Goal: Task Accomplishment & Management: Use online tool/utility

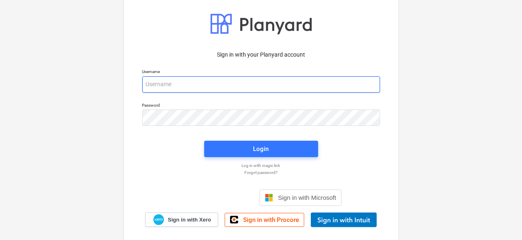
click at [160, 86] on input "email" at bounding box center [261, 84] width 238 height 16
click at [176, 82] on input "email" at bounding box center [261, 84] width 238 height 16
type input "[PERSON_NAME][EMAIL_ADDRESS][DOMAIN_NAME]"
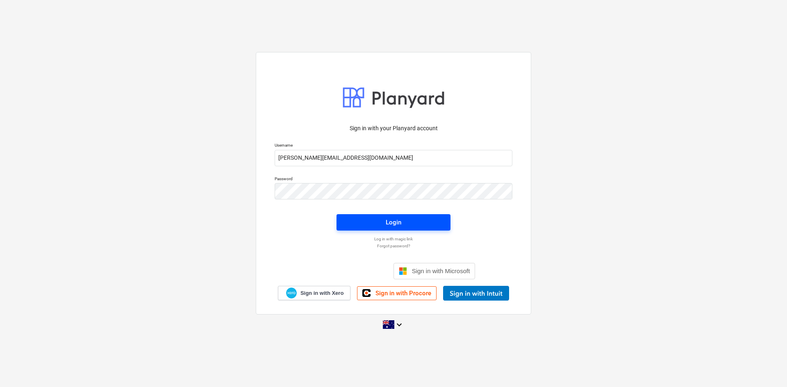
click at [398, 224] on div "Login" at bounding box center [394, 222] width 16 height 11
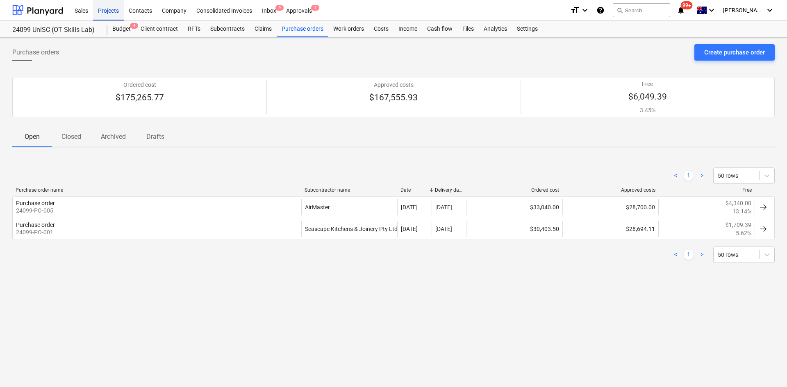
click at [110, 8] on div "Projects" at bounding box center [108, 10] width 31 height 21
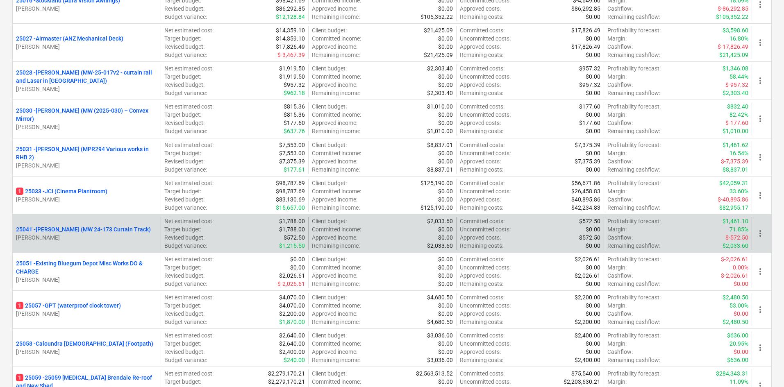
scroll to position [369, 0]
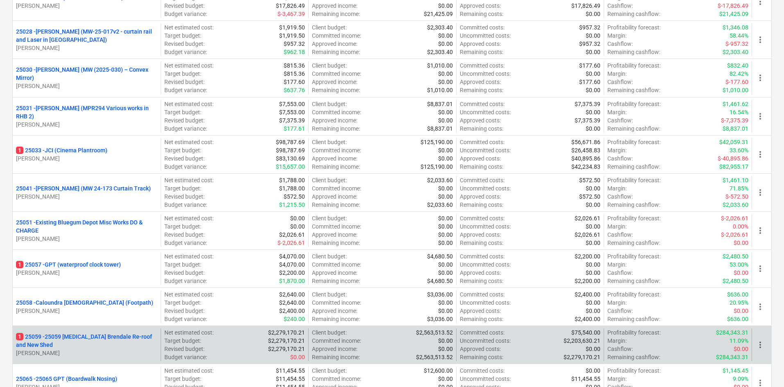
click at [107, 239] on p "1 25059 - 25059 [MEDICAL_DATA] Brendale Re-roof and New Shed" at bounding box center [86, 341] width 141 height 16
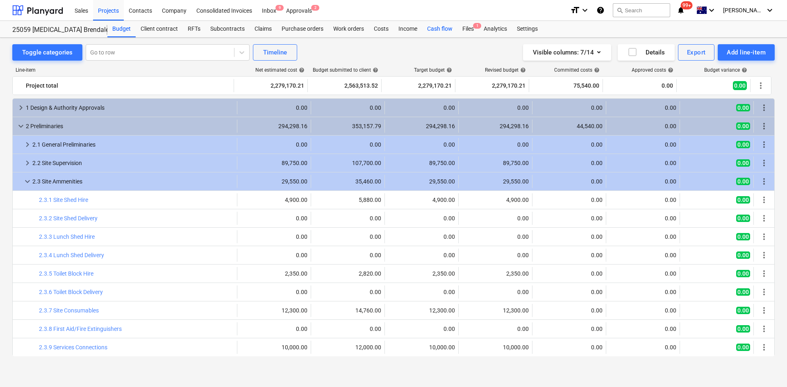
click at [446, 32] on div "Cash flow" at bounding box center [439, 29] width 35 height 16
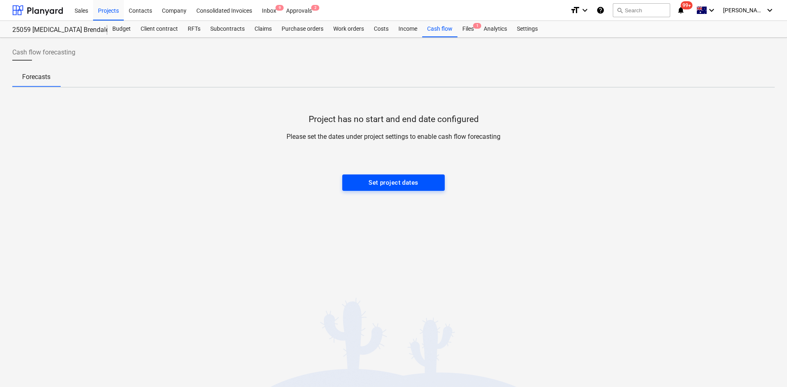
click at [409, 188] on div "Set project dates" at bounding box center [393, 182] width 50 height 11
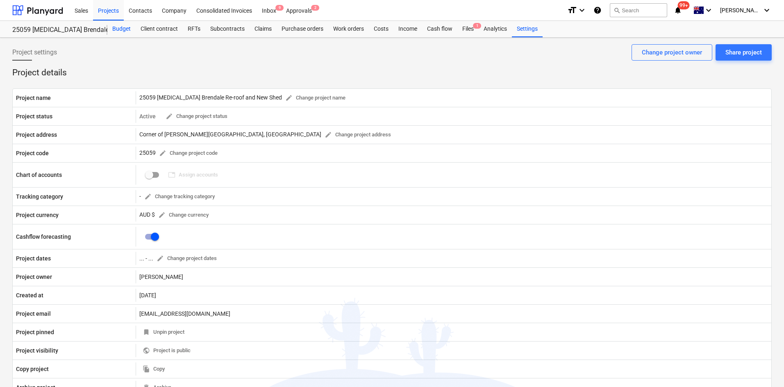
click at [127, 27] on div "Budget" at bounding box center [121, 29] width 28 height 16
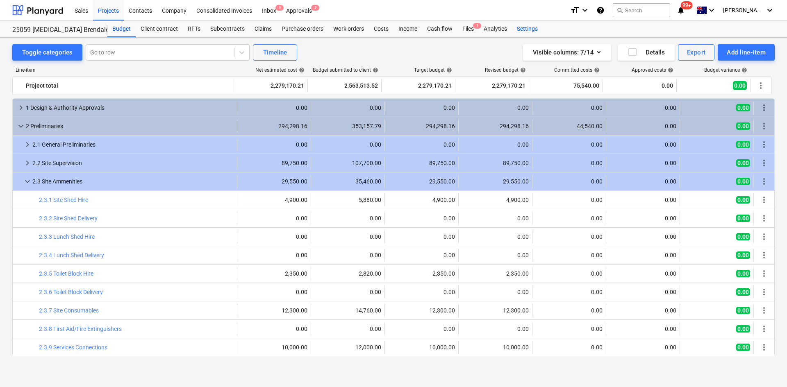
click at [524, 32] on div "Settings" at bounding box center [527, 29] width 31 height 16
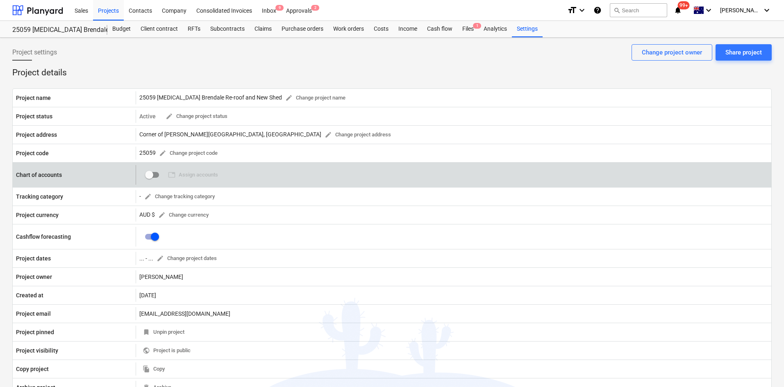
scroll to position [41, 0]
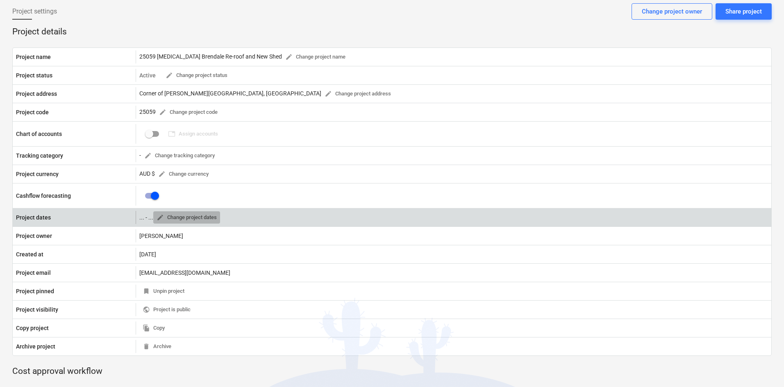
click at [172, 214] on span "edit Change project dates" at bounding box center [187, 217] width 60 height 9
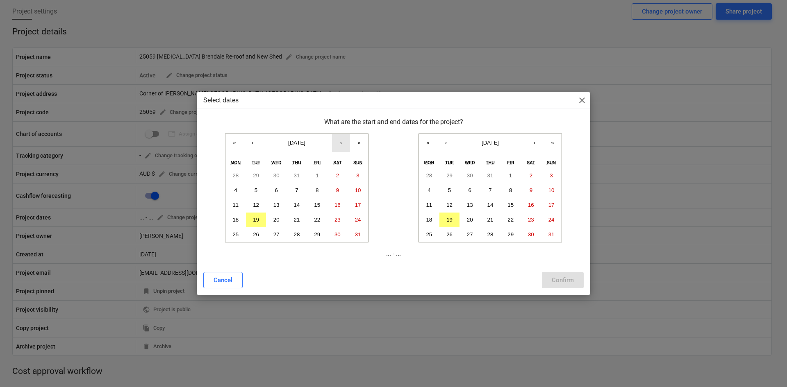
click at [338, 146] on button "›" at bounding box center [341, 143] width 18 height 18
click at [254, 143] on button "‹" at bounding box center [252, 143] width 18 height 18
click at [316, 173] on abbr "1" at bounding box center [316, 175] width 3 height 6
click at [524, 146] on button "›" at bounding box center [534, 143] width 18 height 18
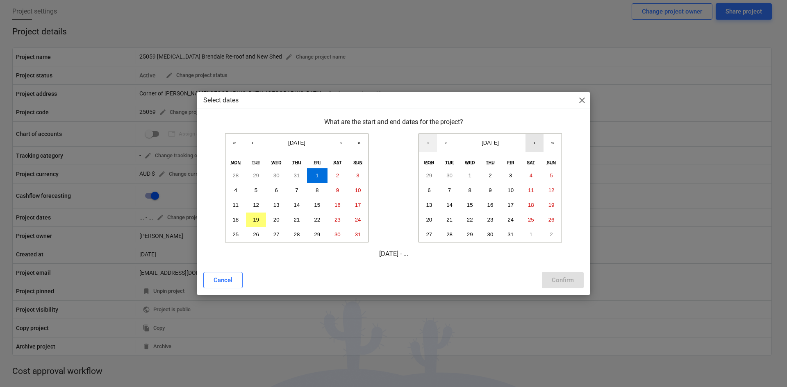
click at [524, 146] on button "›" at bounding box center [534, 143] width 18 height 18
click at [512, 222] on abbr "21" at bounding box center [510, 220] width 6 height 6
click at [524, 239] on div "Confirm" at bounding box center [562, 280] width 22 height 11
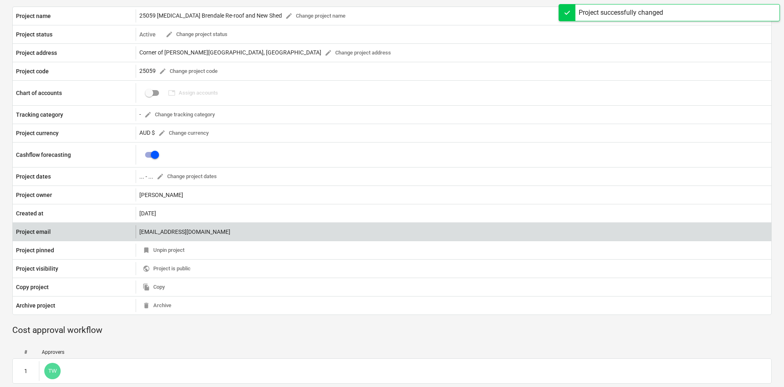
scroll to position [0, 0]
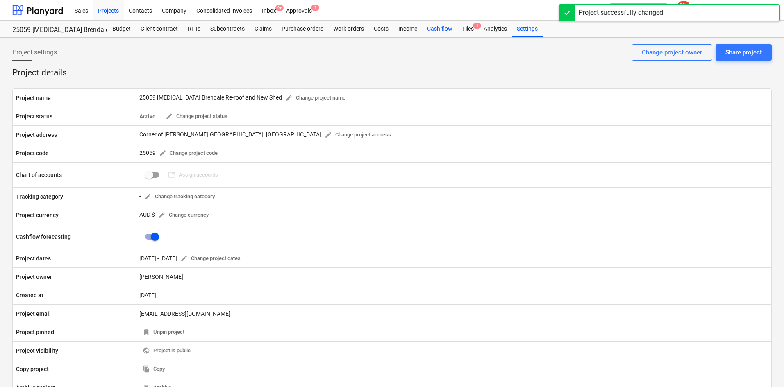
click at [440, 31] on div "Cash flow" at bounding box center [439, 29] width 35 height 16
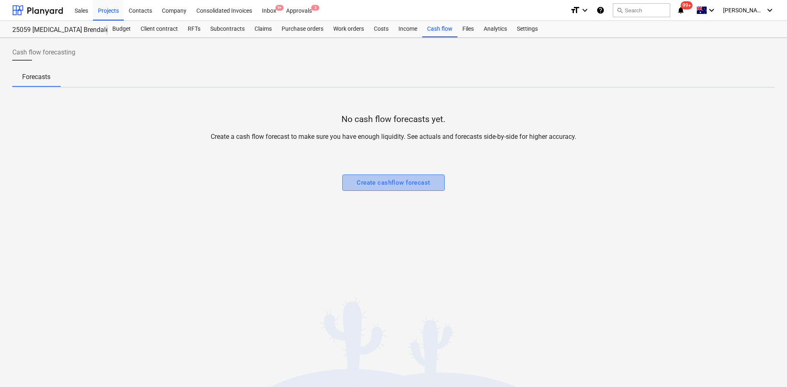
click at [387, 183] on div "Create cashflow forecast" at bounding box center [392, 182] width 73 height 11
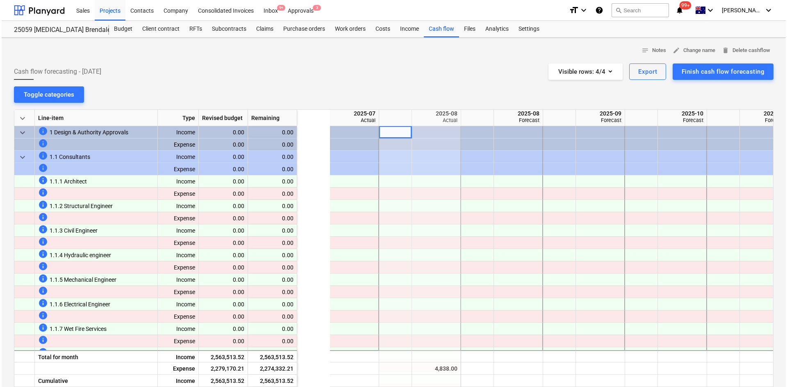
scroll to position [0, 82]
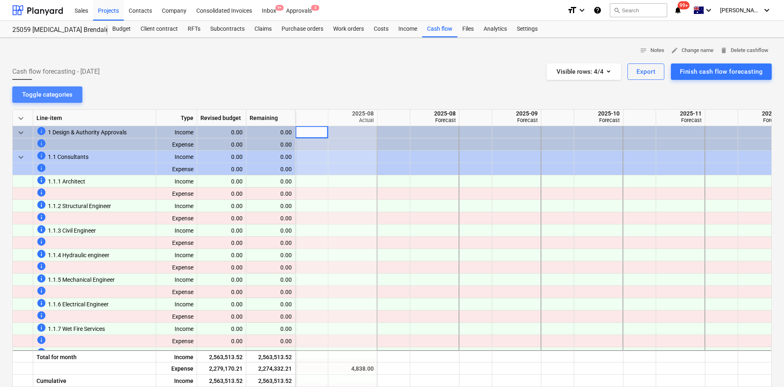
click at [64, 96] on div "Toggle categories" at bounding box center [47, 94] width 50 height 11
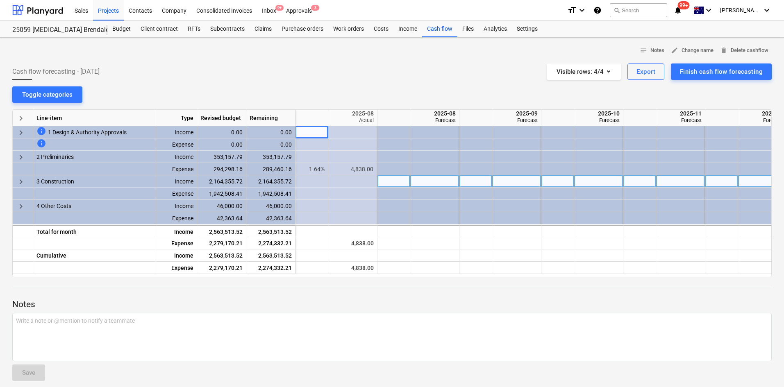
click at [21, 179] on span "keyboard_arrow_right" at bounding box center [21, 182] width 10 height 10
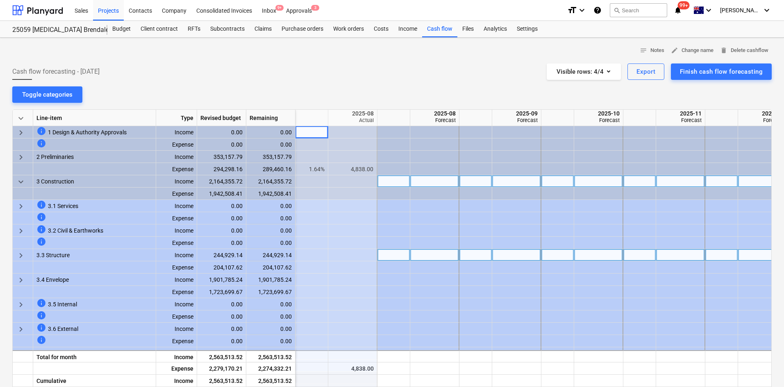
click at [21, 239] on span "keyboard_arrow_right" at bounding box center [21, 256] width 10 height 10
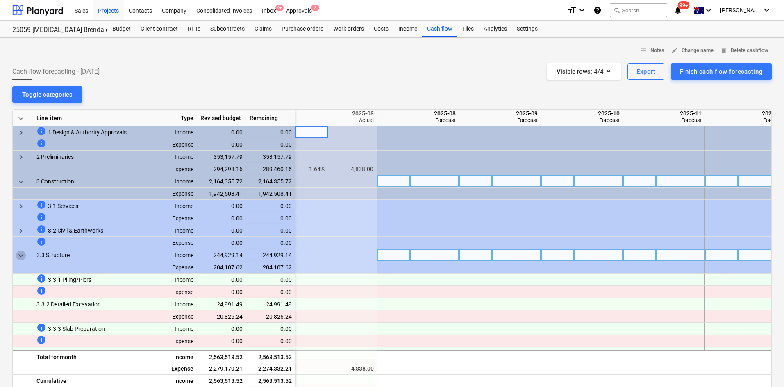
click at [19, 239] on span "keyboard_arrow_down" at bounding box center [21, 256] width 10 height 10
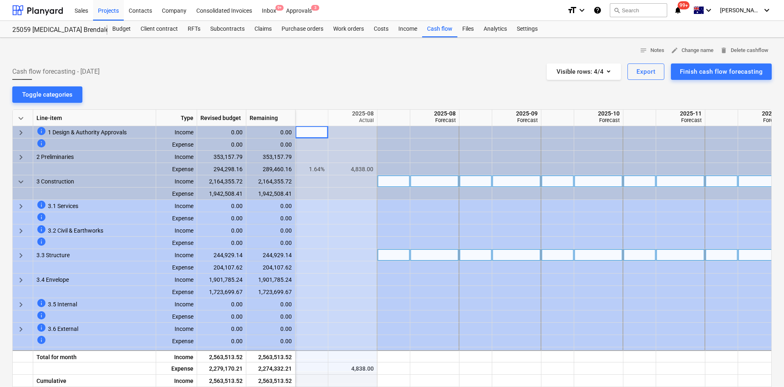
click at [20, 180] on span "keyboard_arrow_down" at bounding box center [21, 182] width 10 height 10
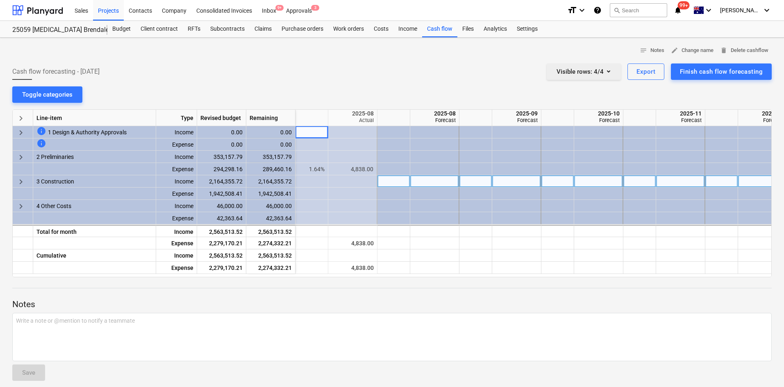
click at [524, 70] on icon "button" at bounding box center [609, 71] width 10 height 10
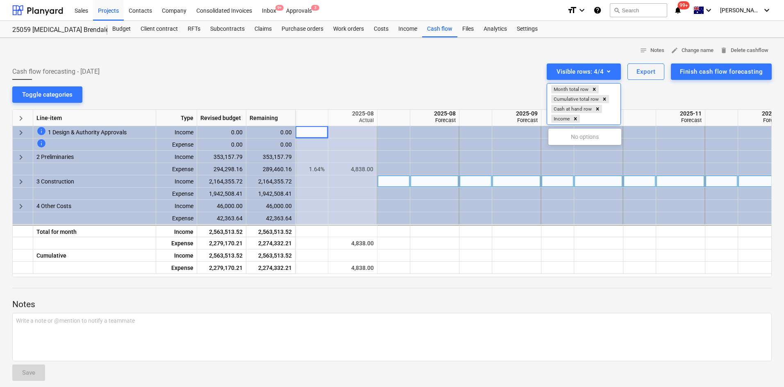
click at [524, 68] on div at bounding box center [392, 193] width 784 height 387
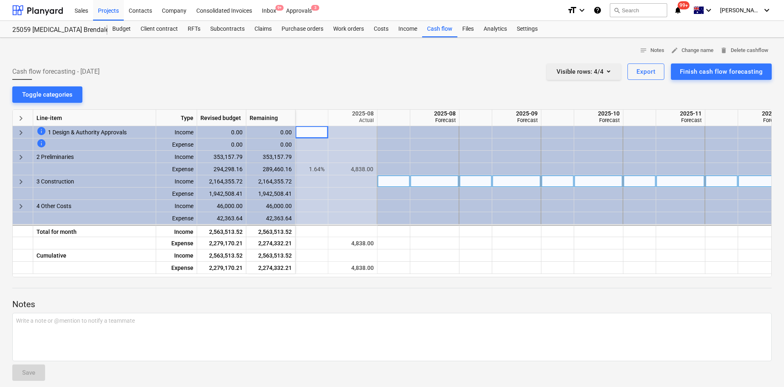
click at [524, 68] on icon "button" at bounding box center [609, 71] width 10 height 10
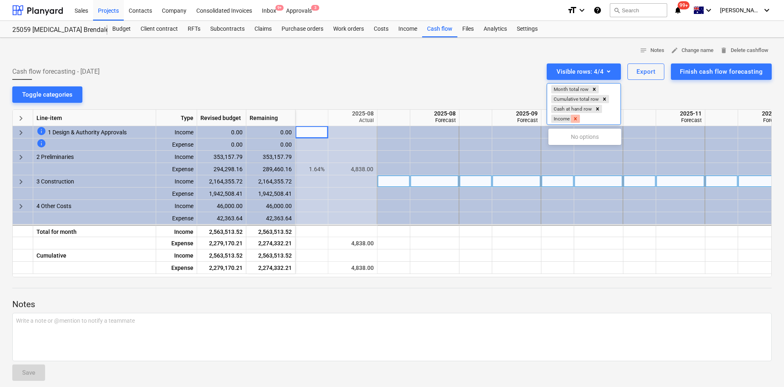
click at [524, 119] on icon "Remove Income" at bounding box center [575, 119] width 6 height 6
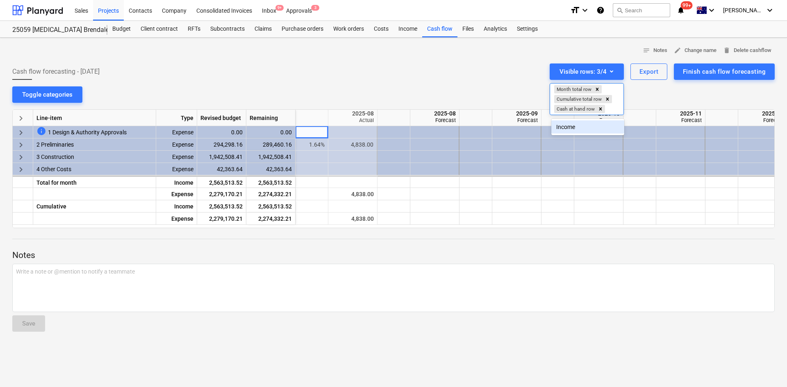
click at [367, 62] on div at bounding box center [393, 193] width 787 height 387
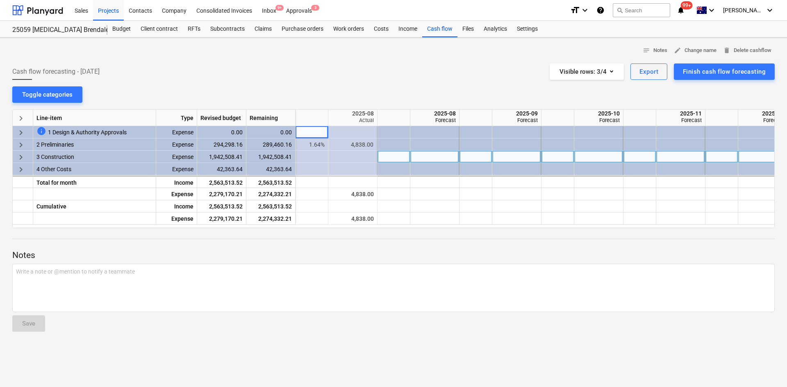
click at [479, 157] on div at bounding box center [475, 157] width 33 height 12
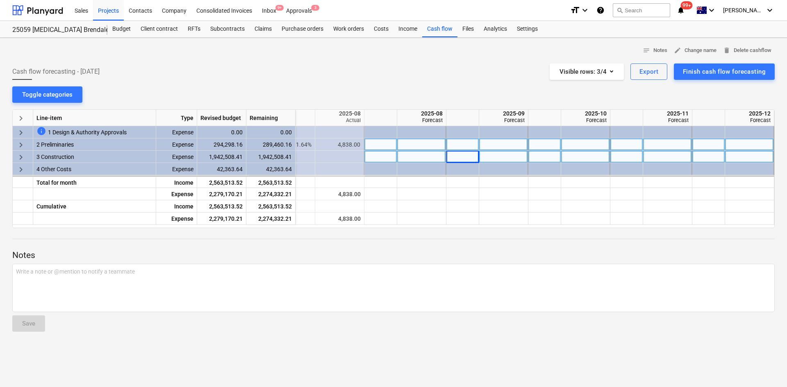
click at [465, 145] on div at bounding box center [462, 144] width 33 height 12
drag, startPoint x: 466, startPoint y: 145, endPoint x: 461, endPoint y: 147, distance: 5.3
click at [461, 147] on input at bounding box center [462, 144] width 32 height 12
type input "40"
click at [524, 145] on div at bounding box center [544, 144] width 33 height 12
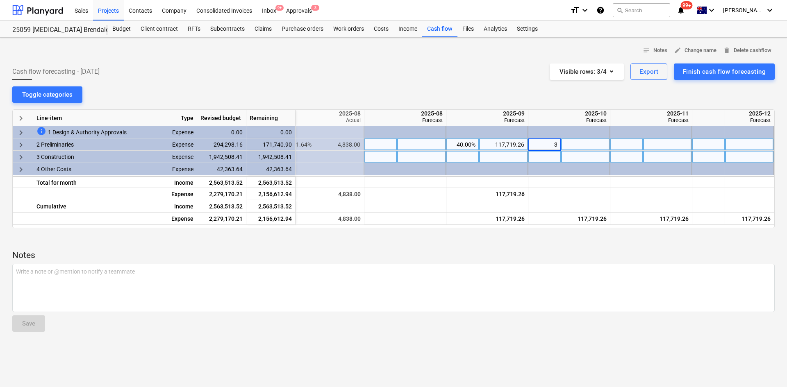
type input "30"
click at [461, 144] on div "40.00%" at bounding box center [462, 144] width 26 height 12
type input "38.56"
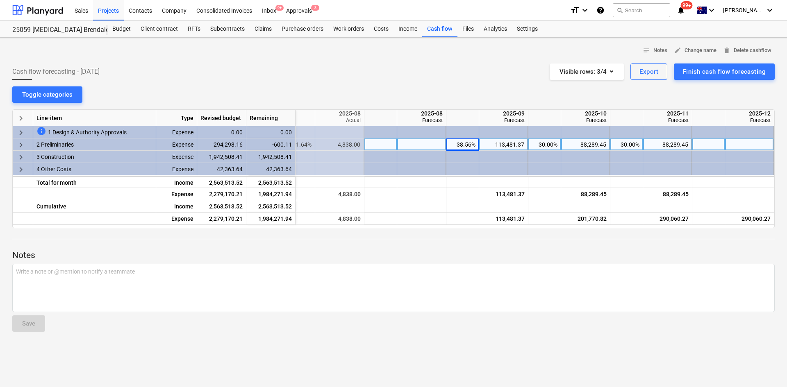
click at [470, 146] on div "38.56%" at bounding box center [462, 144] width 26 height 12
click at [471, 143] on input "38.56" at bounding box center [462, 144] width 32 height 12
click at [472, 143] on input "38.56" at bounding box center [462, 144] width 32 height 12
type input "38.36"
click at [505, 145] on div "112,892.77" at bounding box center [503, 144] width 42 height 12
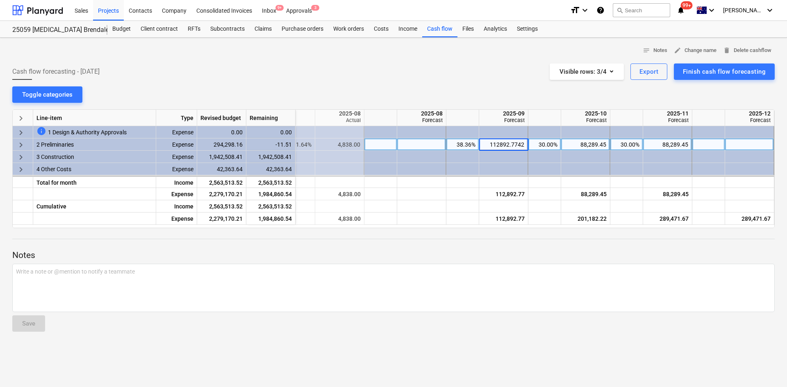
click at [463, 142] on div "38.36%" at bounding box center [462, 144] width 26 height 12
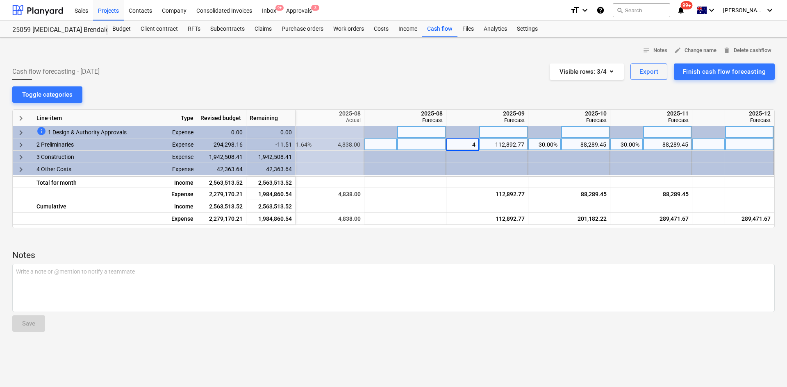
type input "40"
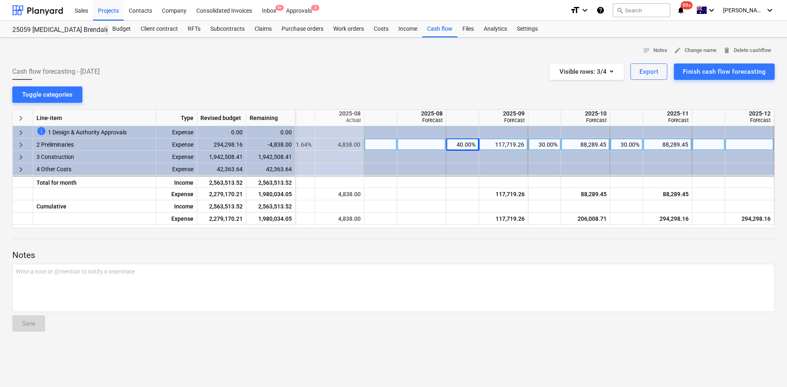
click at [498, 145] on div "117,719.26" at bounding box center [503, 144] width 42 height 12
click at [503, 144] on input "117719.264" at bounding box center [503, 144] width 48 height 12
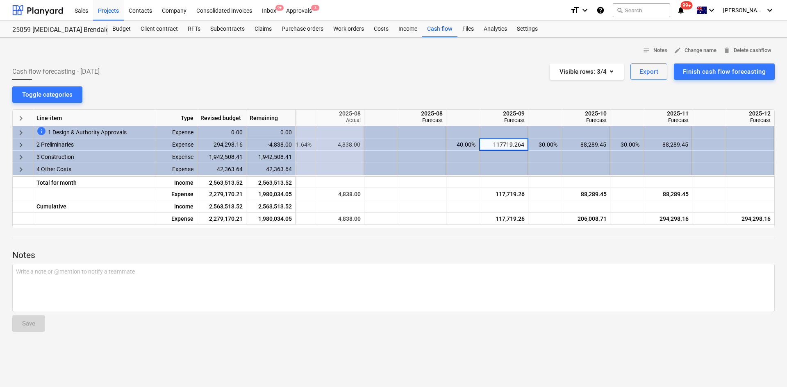
click at [505, 69] on div "Cash flow forecasting - [DATE] Visible rows : 3/4 Export Finish cash flow forec…" at bounding box center [393, 72] width 762 height 16
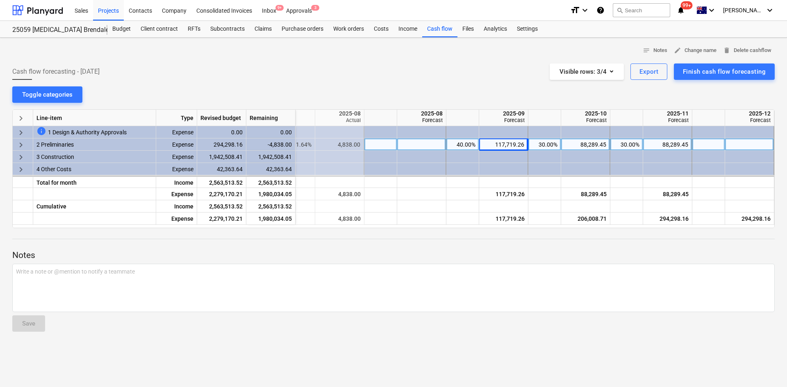
click at [506, 143] on div "117,719.26" at bounding box center [503, 144] width 42 height 12
click at [510, 142] on input "117719.264" at bounding box center [503, 144] width 48 height 12
drag, startPoint x: 512, startPoint y: 143, endPoint x: 499, endPoint y: 148, distance: 13.5
click at [499, 148] on input "117719.264" at bounding box center [503, 144] width 48 height 12
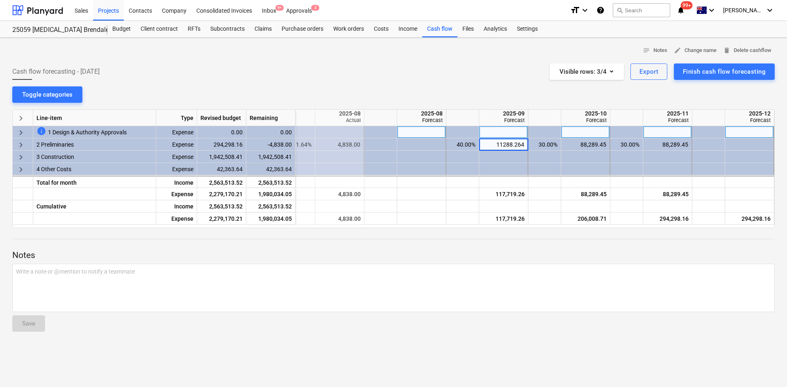
type input "112881.264"
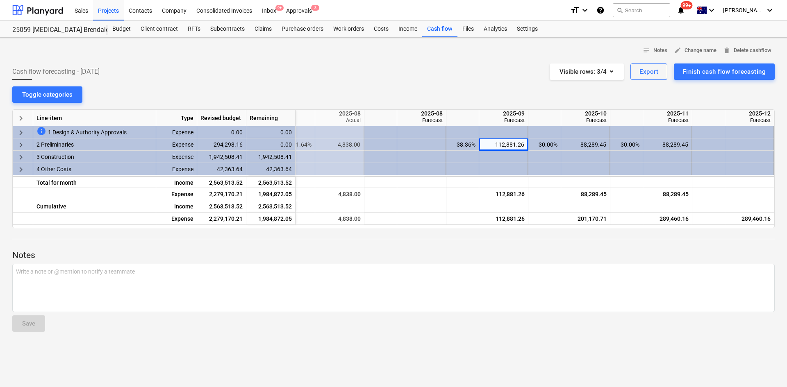
click at [372, 84] on div "notes Notes edit Change name delete Delete cashflow Cash flow forecasting - [DA…" at bounding box center [393, 212] width 787 height 349
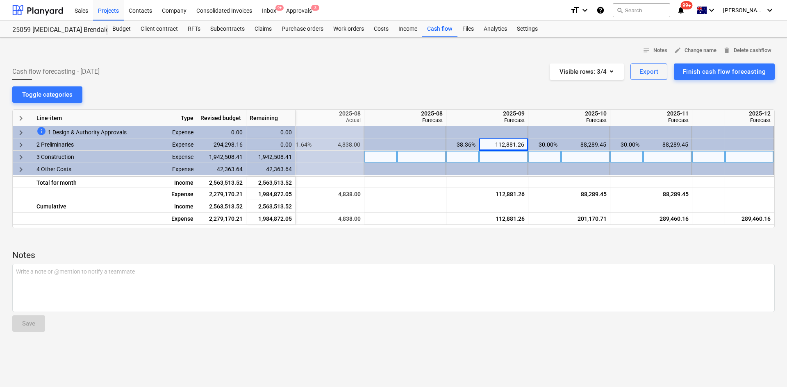
click at [465, 158] on div at bounding box center [462, 157] width 33 height 12
type input "40"
type input "30"
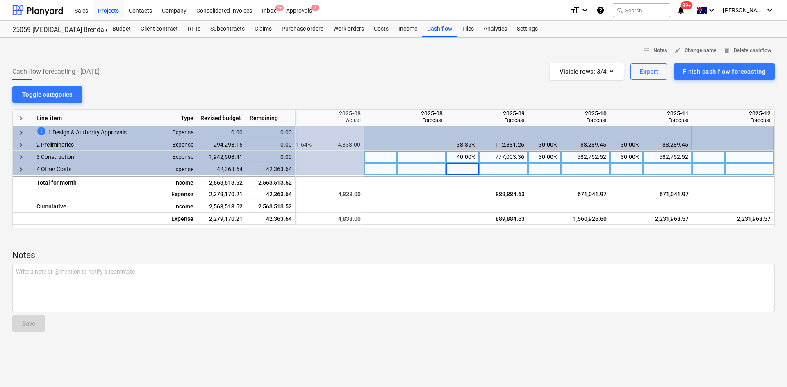
click at [23, 165] on span "keyboard_arrow_right" at bounding box center [21, 170] width 10 height 10
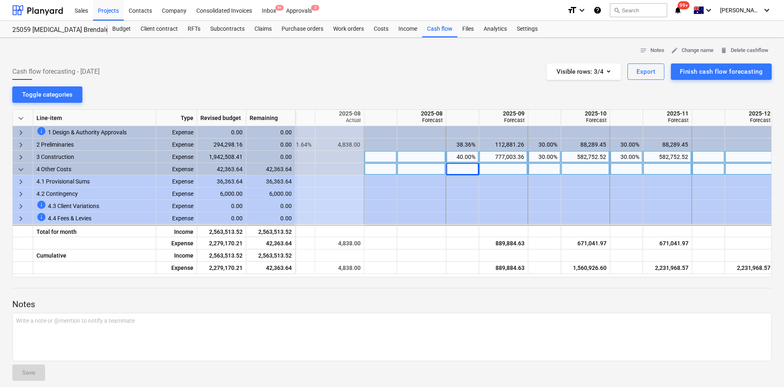
click at [20, 168] on span "keyboard_arrow_down" at bounding box center [21, 170] width 10 height 10
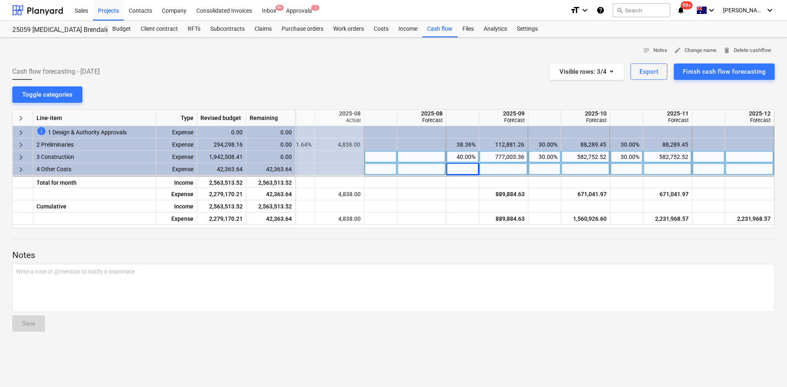
click at [466, 168] on div at bounding box center [462, 169] width 33 height 12
type input "40"
type input "30"
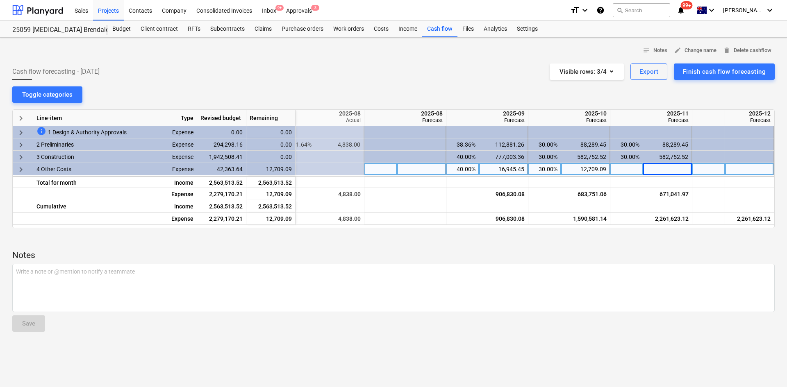
click at [524, 167] on div at bounding box center [626, 169] width 33 height 12
type input "30"
click at [524, 91] on div "notes Notes edit Change name delete Delete cashflow Cash flow forecasting - [DA…" at bounding box center [393, 212] width 787 height 349
click at [524, 72] on icon "button" at bounding box center [611, 71] width 10 height 10
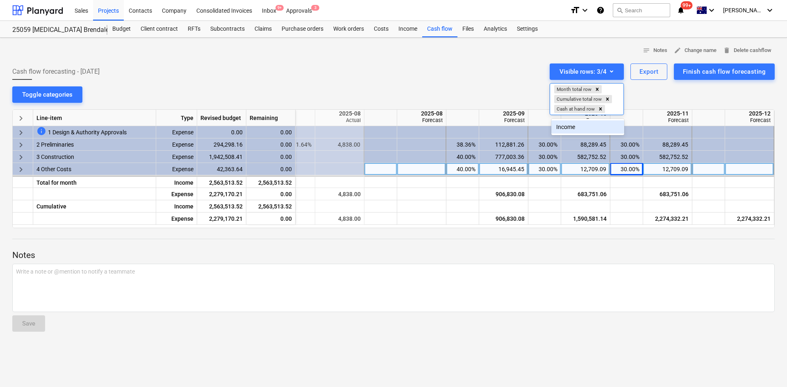
click at [524, 125] on div "Income" at bounding box center [587, 126] width 73 height 13
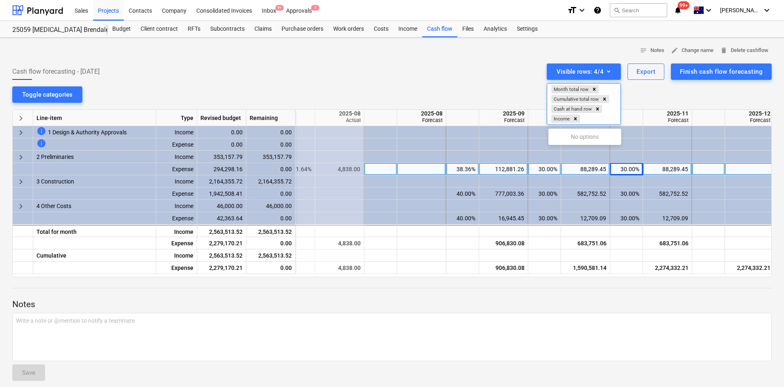
click at [260, 47] on div at bounding box center [392, 193] width 784 height 387
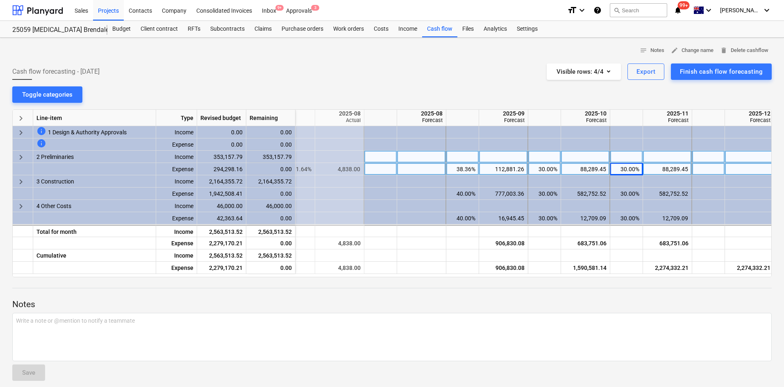
click at [385, 158] on div at bounding box center [380, 157] width 33 height 12
type input "10"
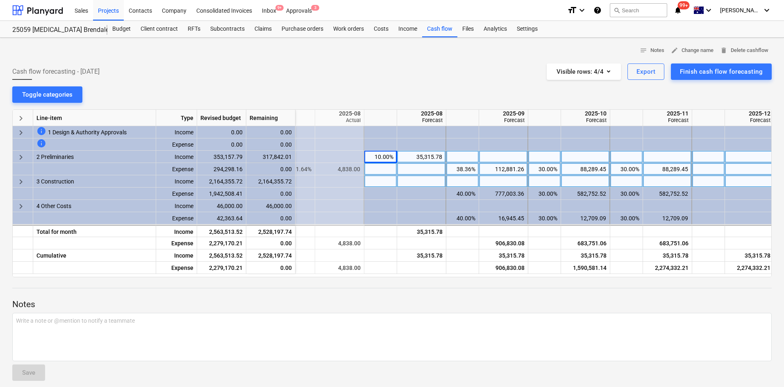
click at [383, 181] on div at bounding box center [380, 181] width 33 height 12
type input "10"
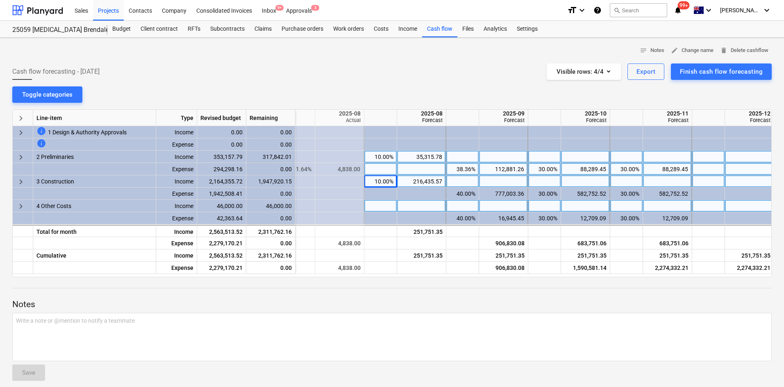
click at [386, 208] on div at bounding box center [380, 206] width 33 height 12
type input "10"
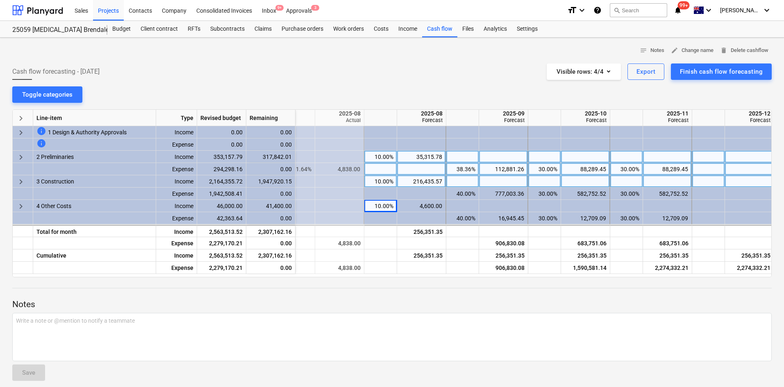
click at [413, 75] on div "Cash flow forecasting - [DATE] Visible rows : 4/4 Export Finish cash flow forec…" at bounding box center [391, 72] width 759 height 16
click at [465, 157] on div at bounding box center [462, 157] width 33 height 12
type input "40"
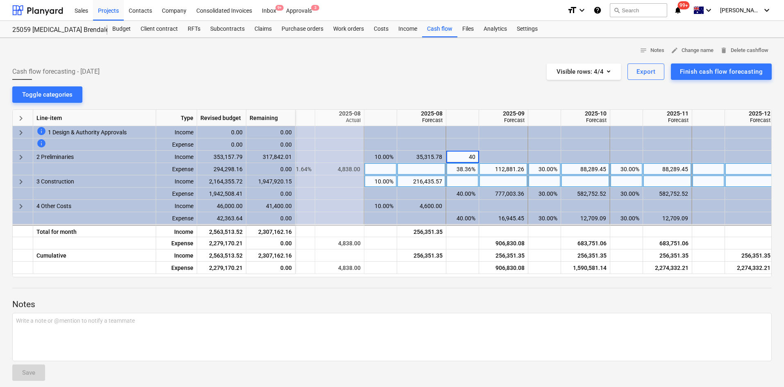
click at [465, 178] on div at bounding box center [462, 181] width 33 height 12
type input "40"
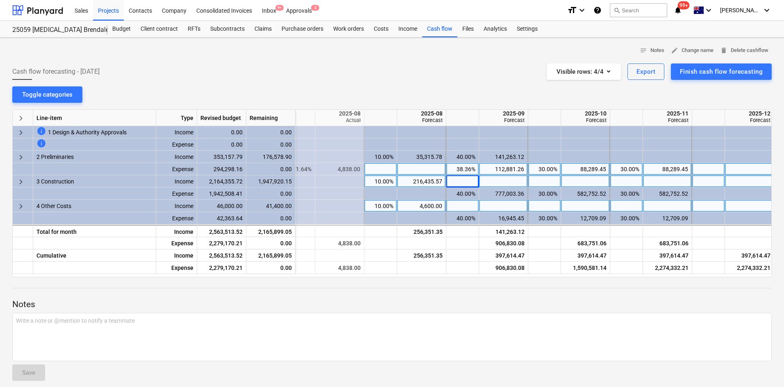
click at [468, 207] on div at bounding box center [462, 206] width 33 height 12
type input "40"
click at [462, 204] on div at bounding box center [462, 206] width 33 height 12
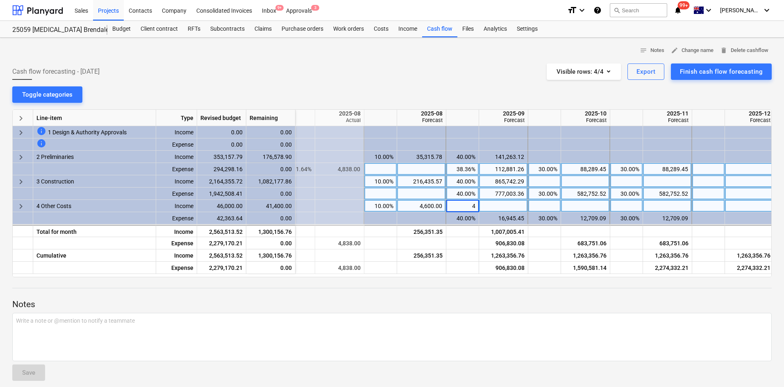
type input "40"
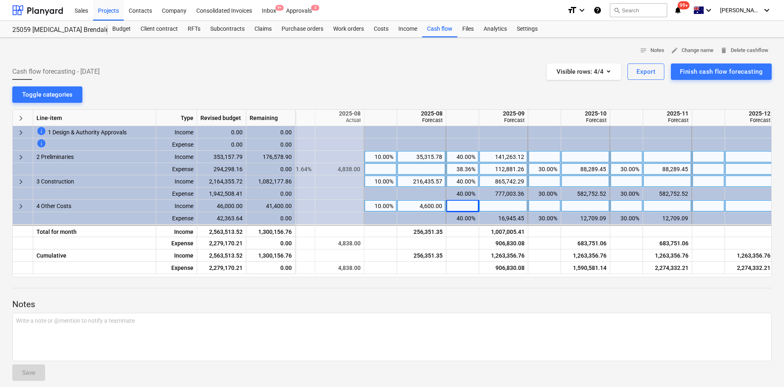
click at [524, 157] on div at bounding box center [544, 157] width 33 height 12
type input "30"
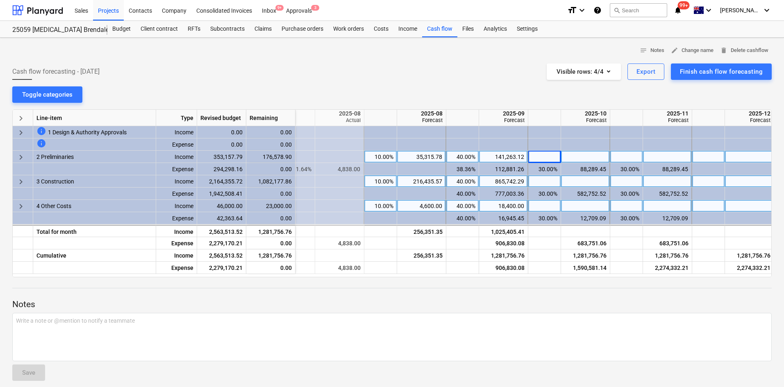
click at [524, 180] on div at bounding box center [544, 181] width 33 height 12
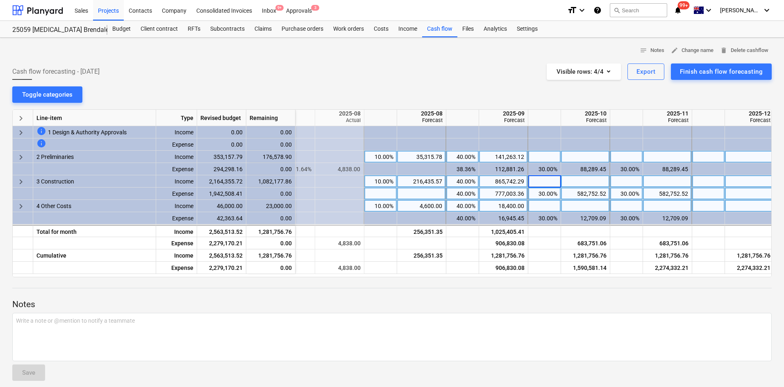
type input "3"
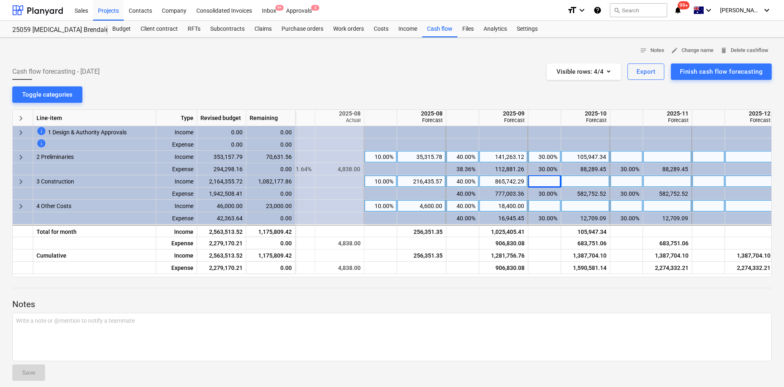
click at [524, 182] on div at bounding box center [544, 181] width 33 height 12
type input "30"
click at [524, 202] on div at bounding box center [544, 206] width 33 height 12
type input "30"
click at [524, 159] on div at bounding box center [626, 157] width 33 height 12
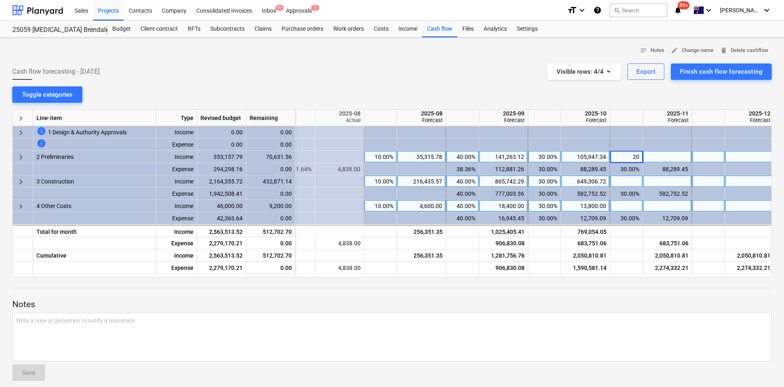
click at [524, 180] on div at bounding box center [626, 181] width 33 height 12
click at [524, 206] on div at bounding box center [626, 206] width 33 height 12
click at [524, 205] on input "0" at bounding box center [626, 206] width 32 height 12
type input "20"
click at [493, 73] on div "Cash flow forecasting - [DATE] Visible rows : 4/4 Export Finish cash flow forec…" at bounding box center [391, 72] width 759 height 16
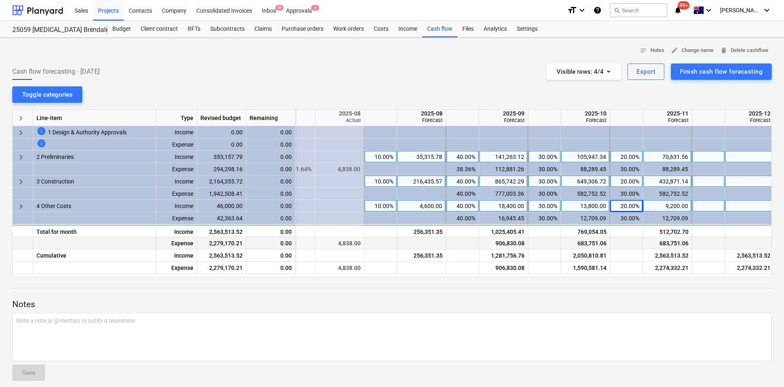
scroll to position [7, 0]
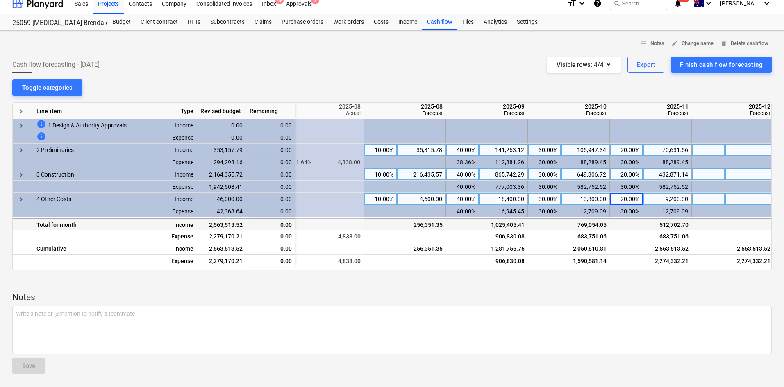
click at [506, 225] on div "1,025,405.41" at bounding box center [503, 225] width 42 height 12
click at [504, 238] on div "906,830.08" at bounding box center [503, 236] width 42 height 12
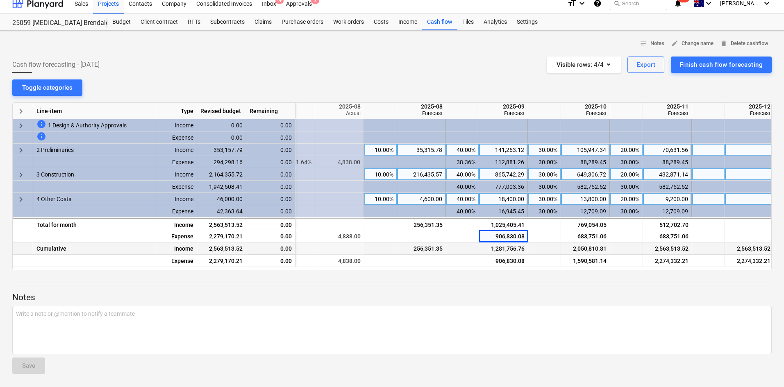
click at [430, 239] on div "256,351.35" at bounding box center [421, 249] width 42 height 12
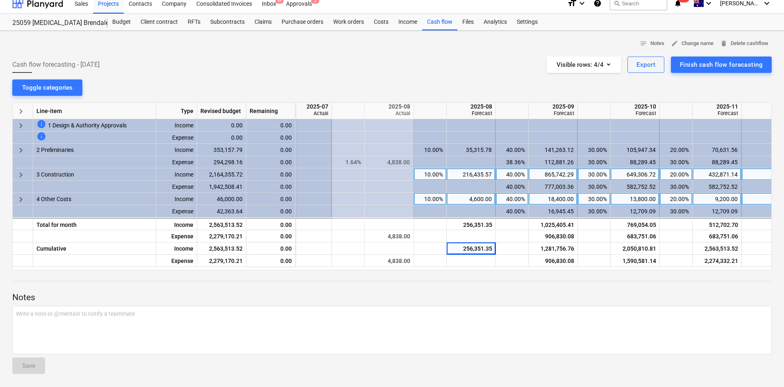
scroll to position [0, 57]
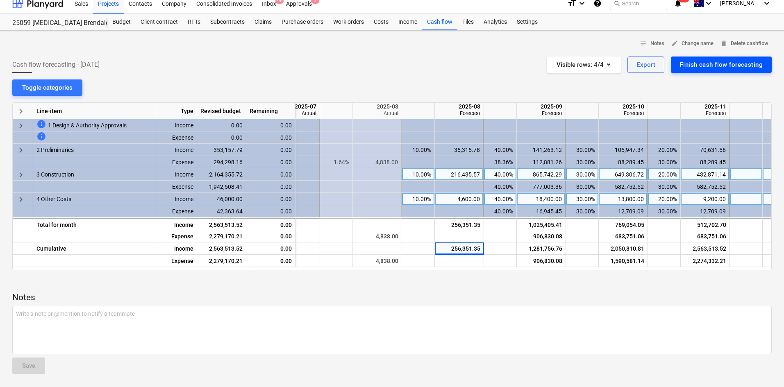
click at [524, 62] on div "Finish cash flow forecasting" at bounding box center [721, 64] width 83 height 11
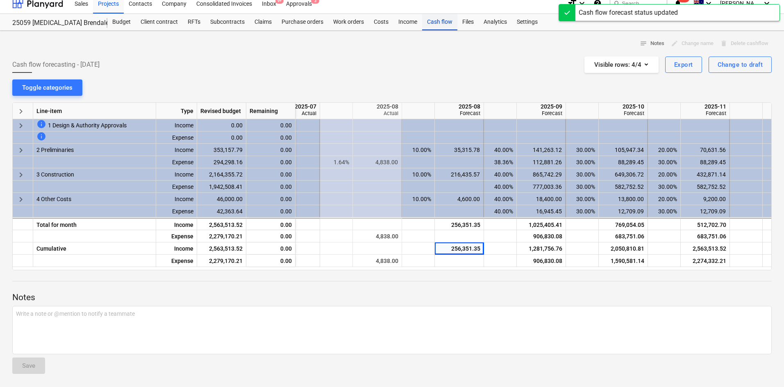
click at [449, 27] on div "Cash flow" at bounding box center [439, 22] width 35 height 16
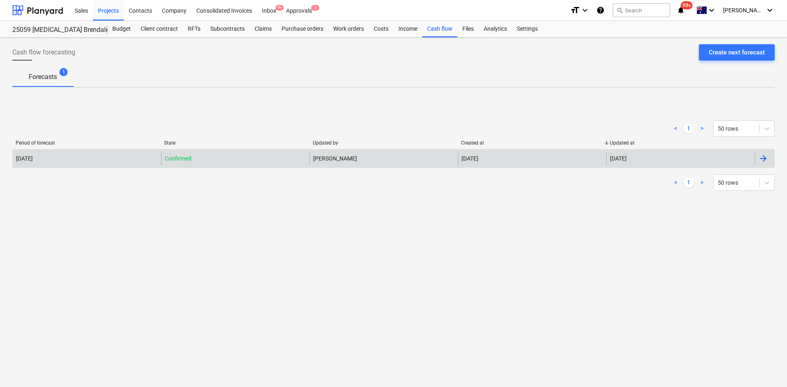
click at [137, 160] on div "[DATE]" at bounding box center [87, 158] width 148 height 13
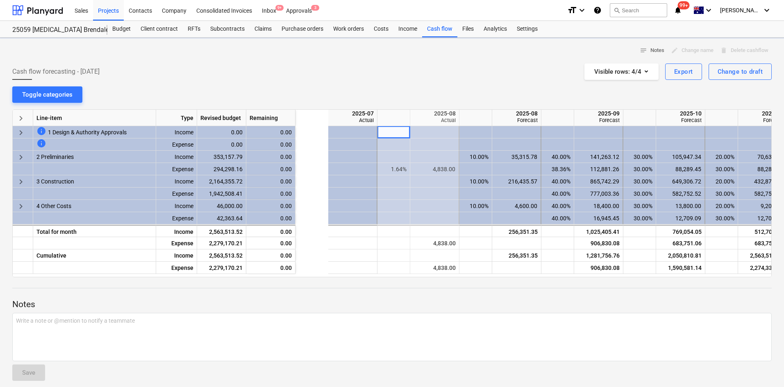
scroll to position [0, 82]
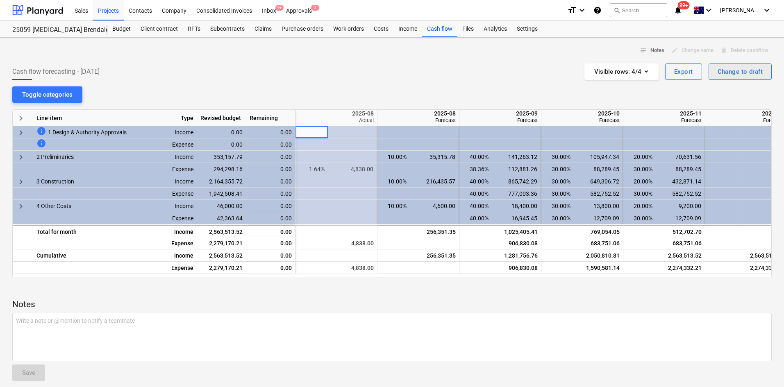
click at [524, 75] on div "Change to draft" at bounding box center [739, 71] width 45 height 11
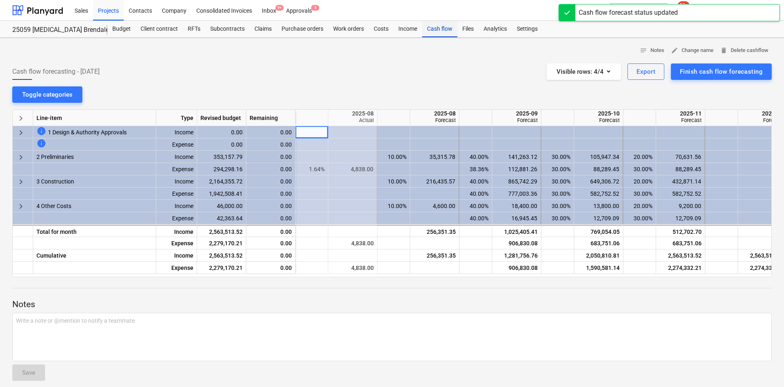
click at [445, 32] on div "Cash flow" at bounding box center [439, 29] width 35 height 16
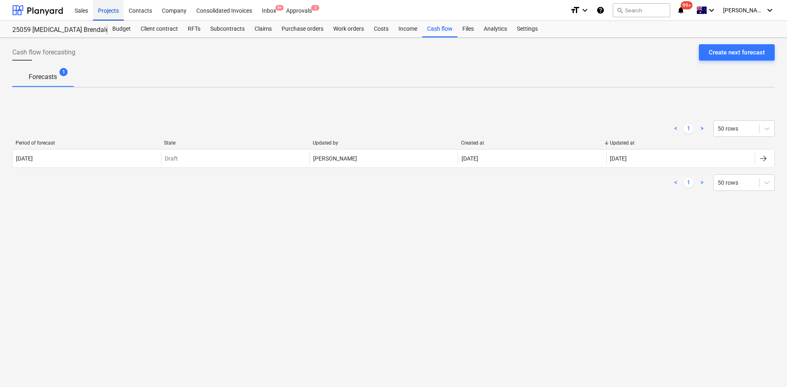
click at [112, 11] on div "Projects" at bounding box center [108, 10] width 31 height 21
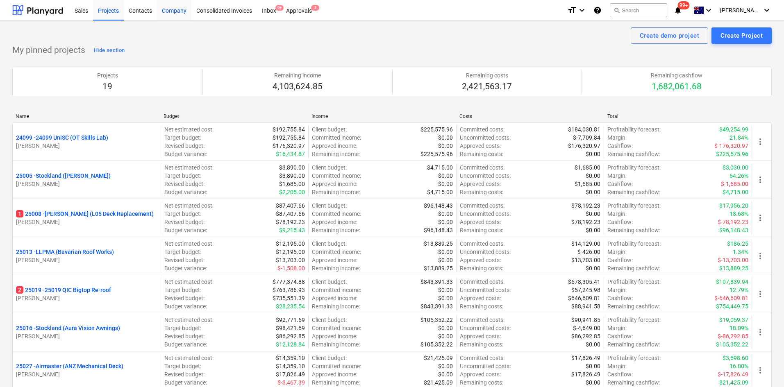
click at [172, 9] on div "Company" at bounding box center [174, 10] width 34 height 21
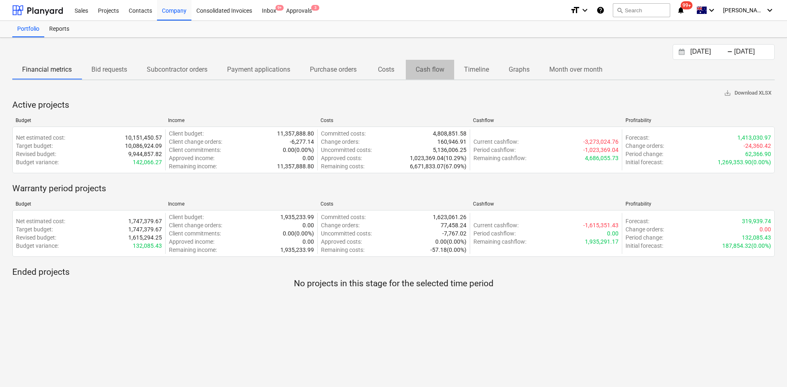
click at [433, 70] on p "Cash flow" at bounding box center [429, 70] width 29 height 10
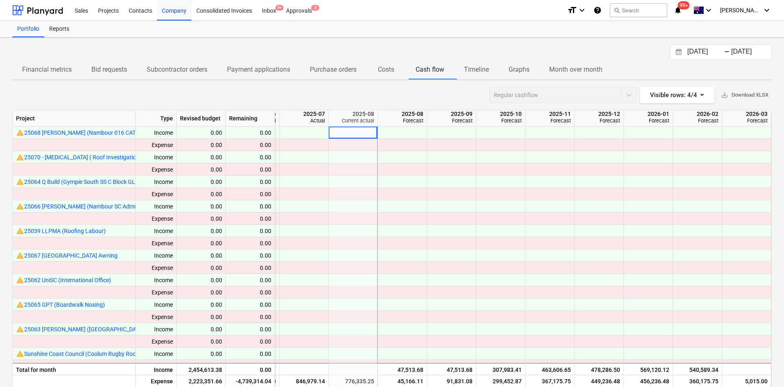
click at [54, 119] on div "Project" at bounding box center [74, 118] width 123 height 16
click at [36, 123] on div "Project" at bounding box center [74, 118] width 123 height 16
click at [159, 87] on div "Regular cashflow Visible rows : 4/4 save_alt Download XLSX" at bounding box center [391, 95] width 759 height 16
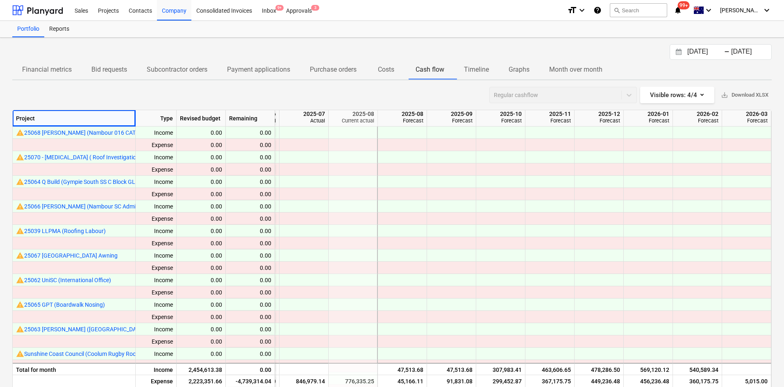
click at [111, 125] on div "Project" at bounding box center [74, 118] width 123 height 16
click at [19, 92] on div "Regular cashflow Visible rows : 4/4 save_alt Download XLSX" at bounding box center [391, 95] width 759 height 16
click at [524, 98] on div "Visible rows : 4/4" at bounding box center [677, 95] width 54 height 11
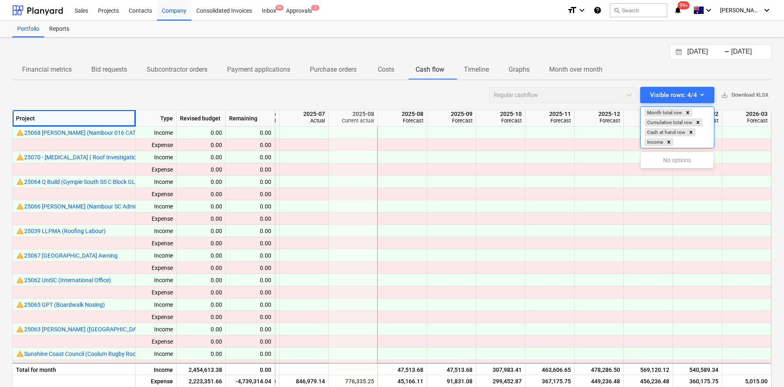
click at [524, 93] on div at bounding box center [392, 193] width 784 height 387
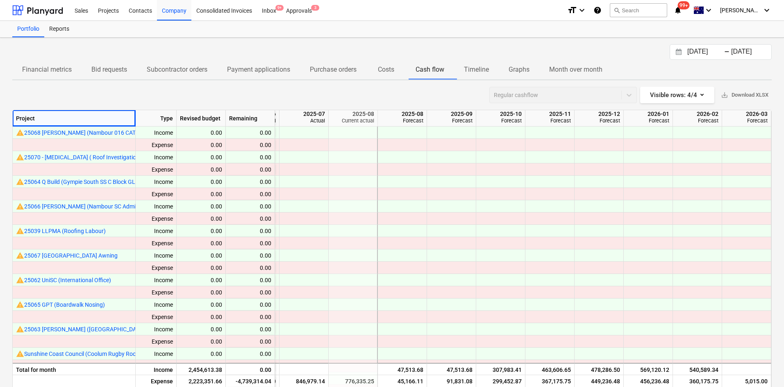
click at [524, 90] on div "Regular cashflow" at bounding box center [563, 95] width 148 height 16
click at [463, 71] on span "Timeline" at bounding box center [476, 69] width 45 height 15
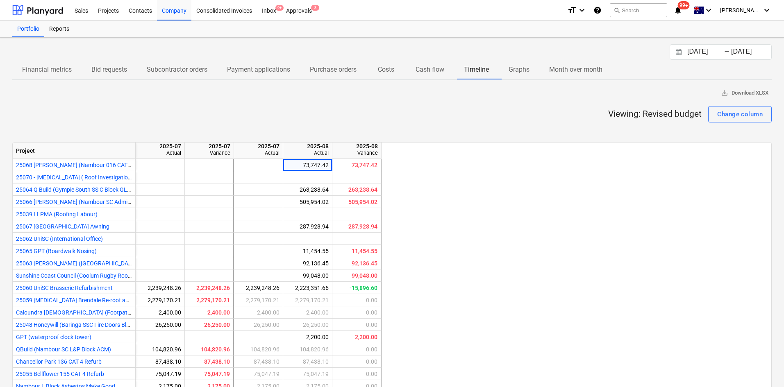
click at [524, 64] on span "Month over month" at bounding box center [575, 69] width 73 height 15
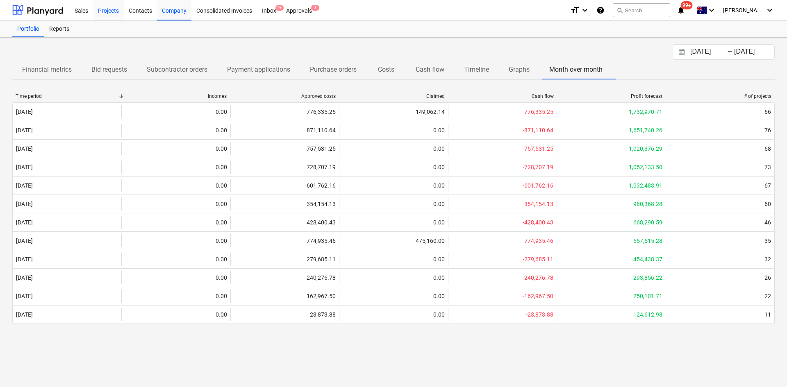
click at [114, 15] on div "Projects" at bounding box center [108, 10] width 31 height 21
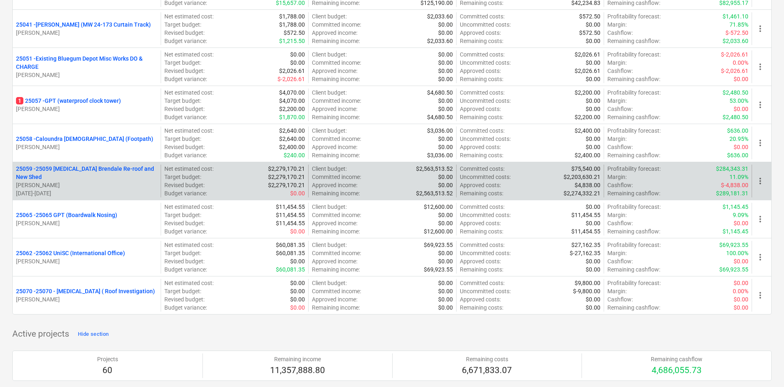
scroll to position [615, 0]
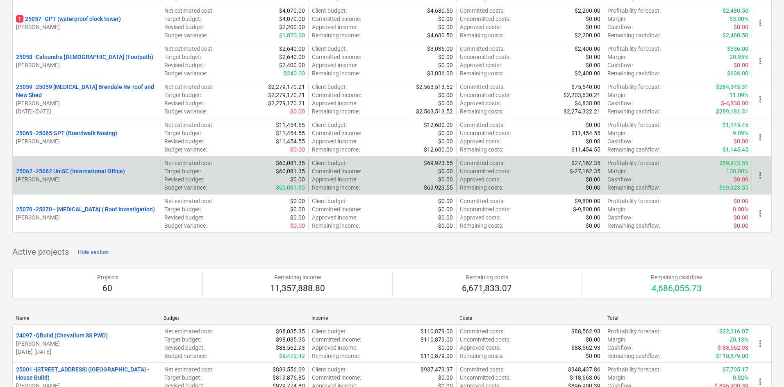
drag, startPoint x: 81, startPoint y: 187, endPoint x: 68, endPoint y: 190, distance: 12.5
click at [80, 187] on div "25062 - 25062 UniSC (International Office) [PERSON_NAME]" at bounding box center [87, 175] width 148 height 33
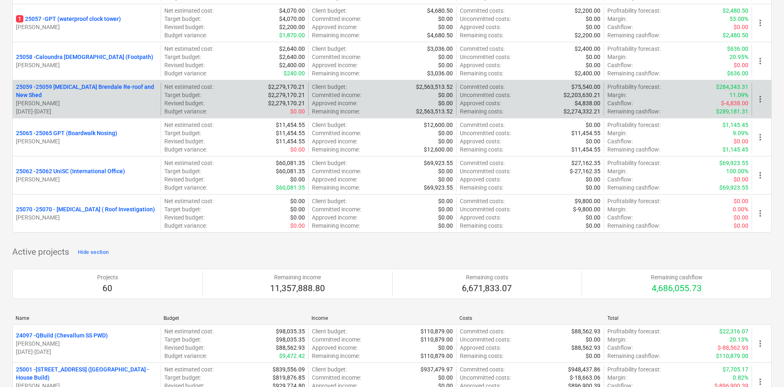
click at [110, 93] on p "25059 - 25059 [MEDICAL_DATA] Brendale Re-roof and New Shed" at bounding box center [86, 91] width 141 height 16
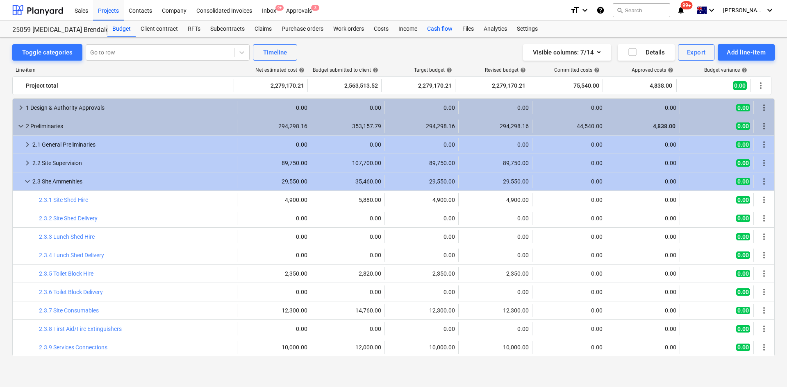
click at [447, 33] on div "Cash flow" at bounding box center [439, 29] width 35 height 16
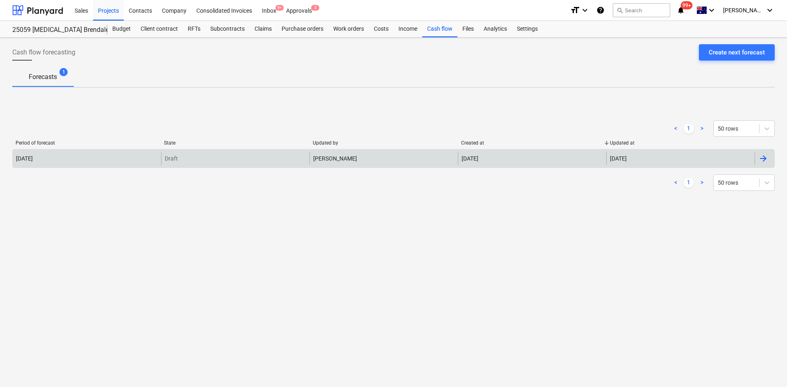
click at [401, 164] on div "[PERSON_NAME]" at bounding box center [383, 158] width 148 height 13
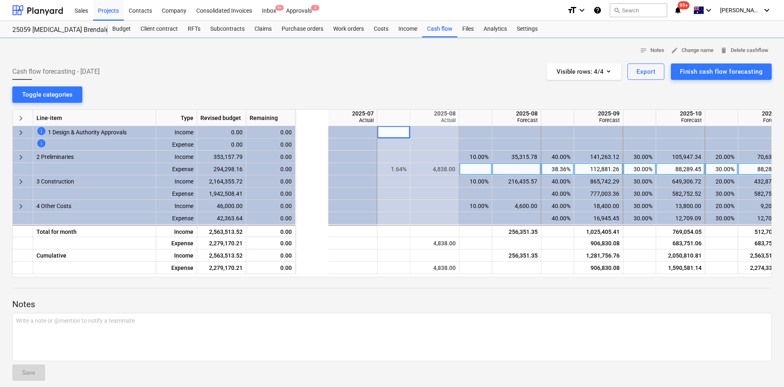
scroll to position [0, 82]
